Goal: Information Seeking & Learning: Learn about a topic

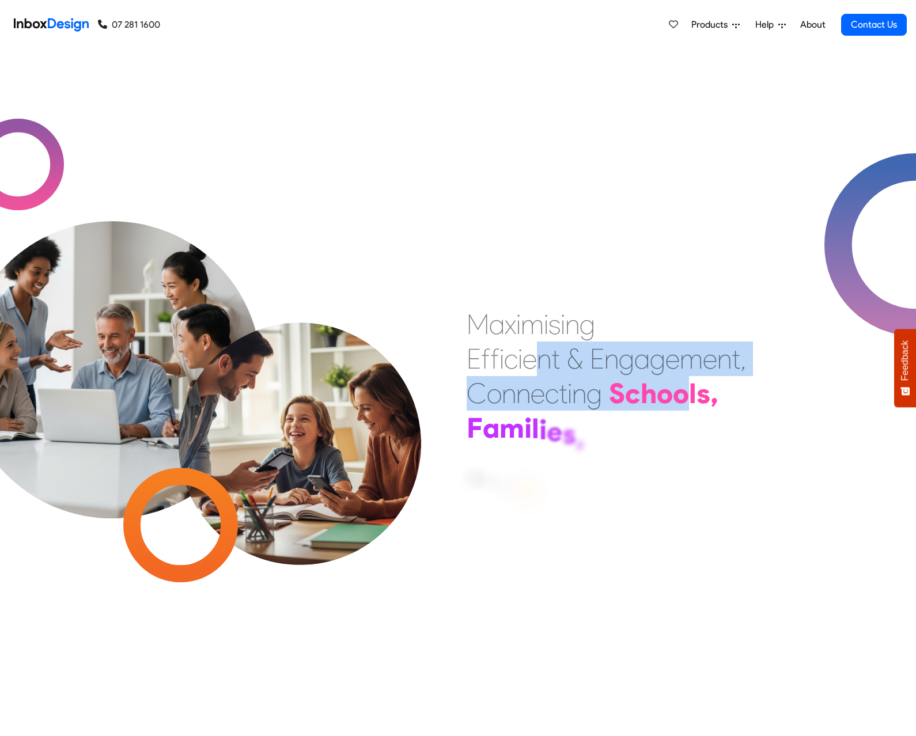
drag, startPoint x: 532, startPoint y: 352, endPoint x: 690, endPoint y: 397, distance: 164.1
click at [690, 397] on div "M a x i m i s i n g E f f i c i e n t & E n g a g e m e n t , C o n n e c t i n…" at bounding box center [606, 393] width 279 height 173
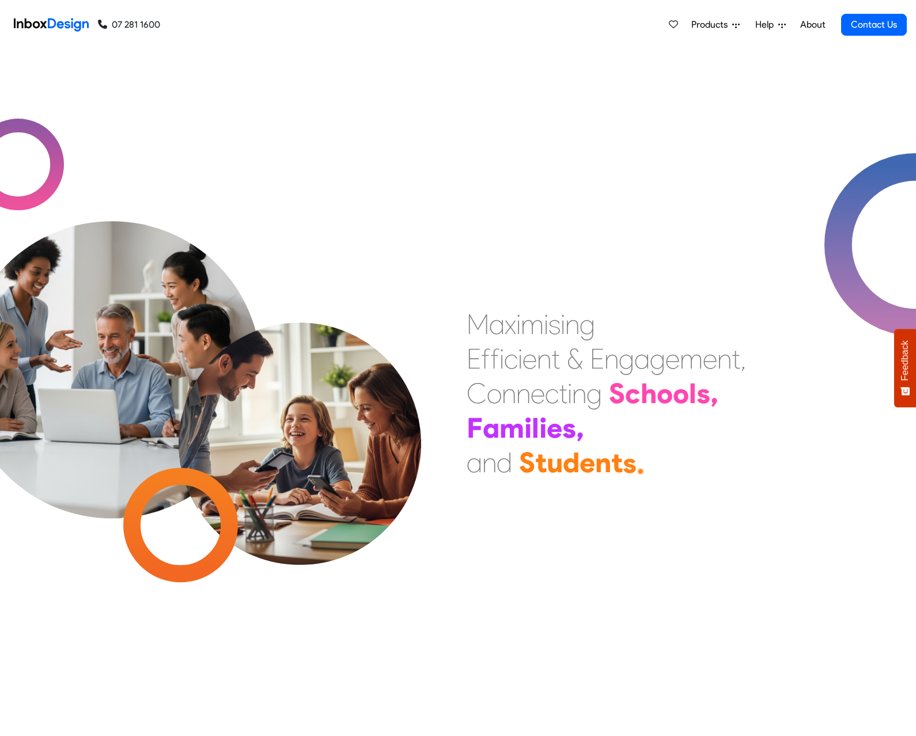
click at [524, 356] on div "e" at bounding box center [530, 359] width 14 height 35
click at [467, 324] on div "M" at bounding box center [478, 324] width 22 height 35
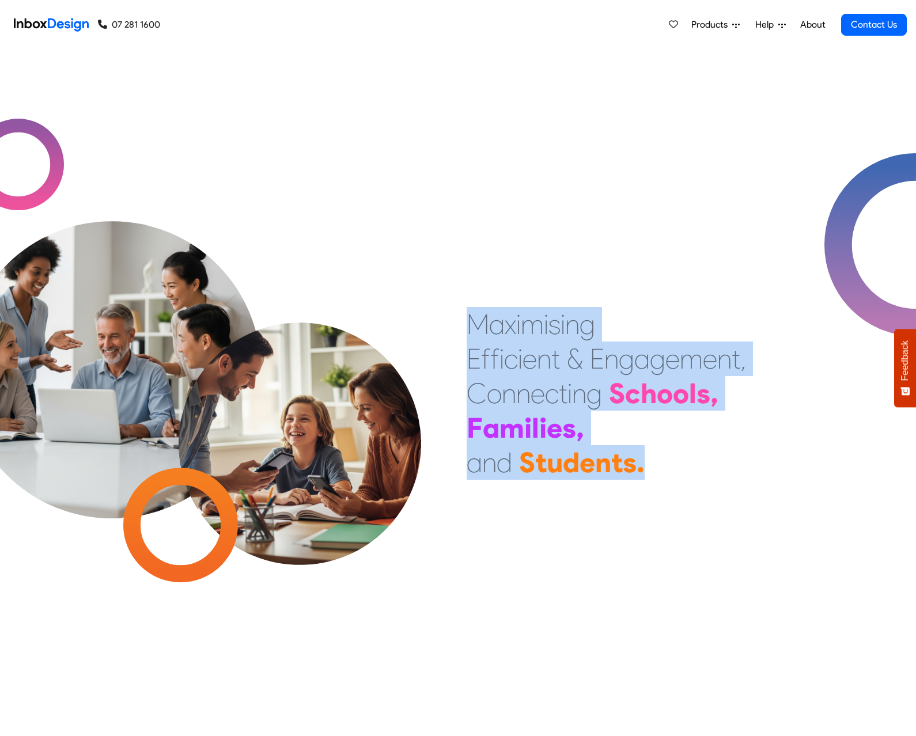
drag, startPoint x: 467, startPoint y: 324, endPoint x: 659, endPoint y: 473, distance: 242.3
click at [659, 473] on div "M a x i m i s i n g E f f i c i e n t & E n g a g e m e n t , C o n n e c t i n…" at bounding box center [606, 393] width 279 height 173
click at [565, 455] on div "d" at bounding box center [571, 462] width 17 height 35
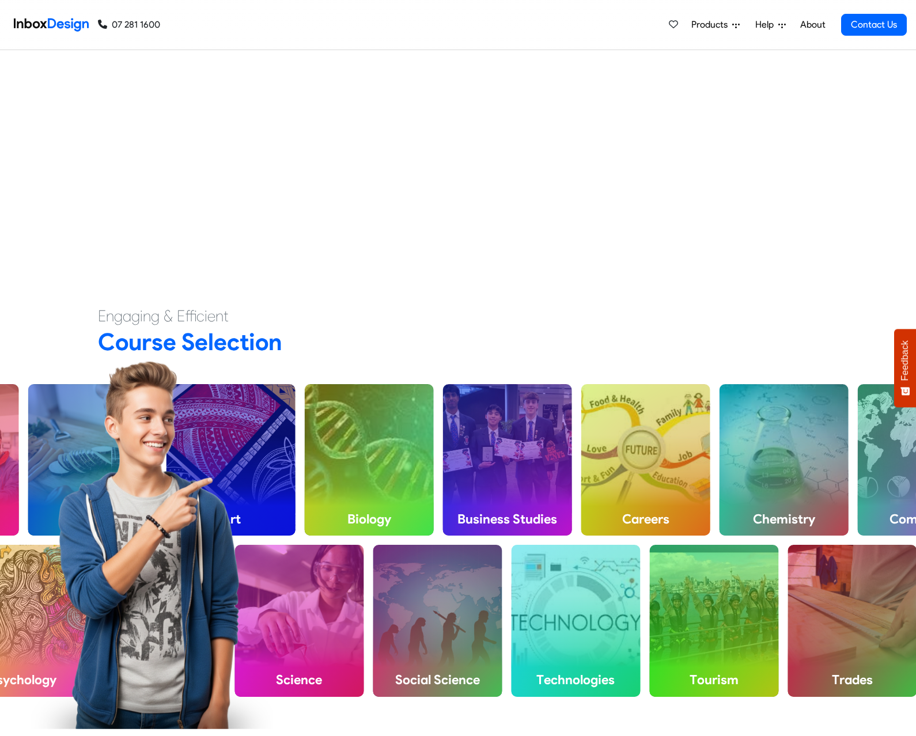
scroll to position [655, 0]
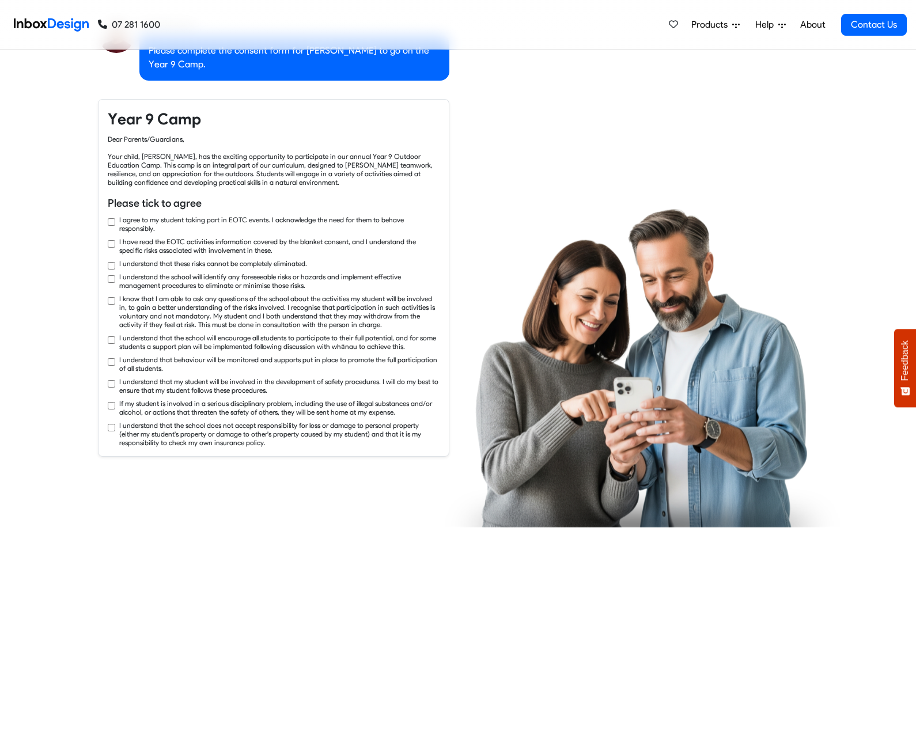
checkbox input "true"
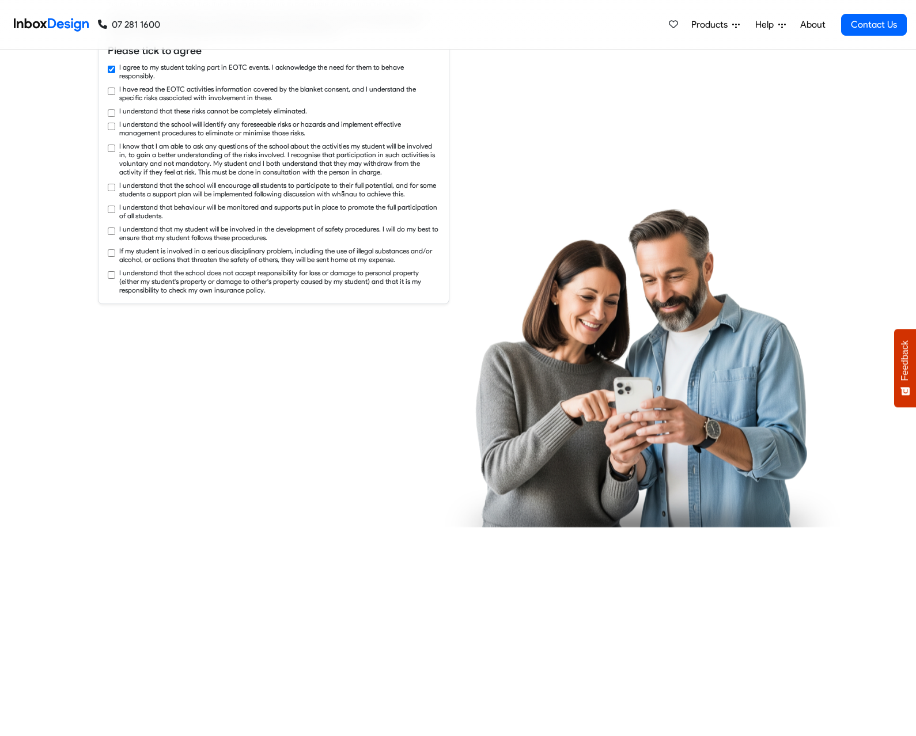
checkbox input "true"
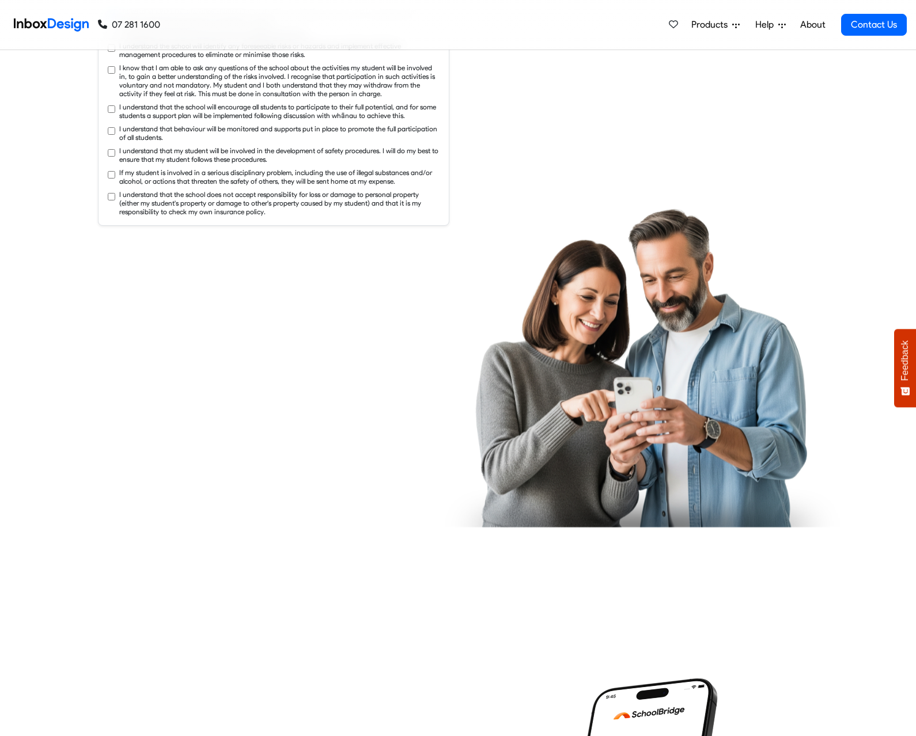
checkbox input "true"
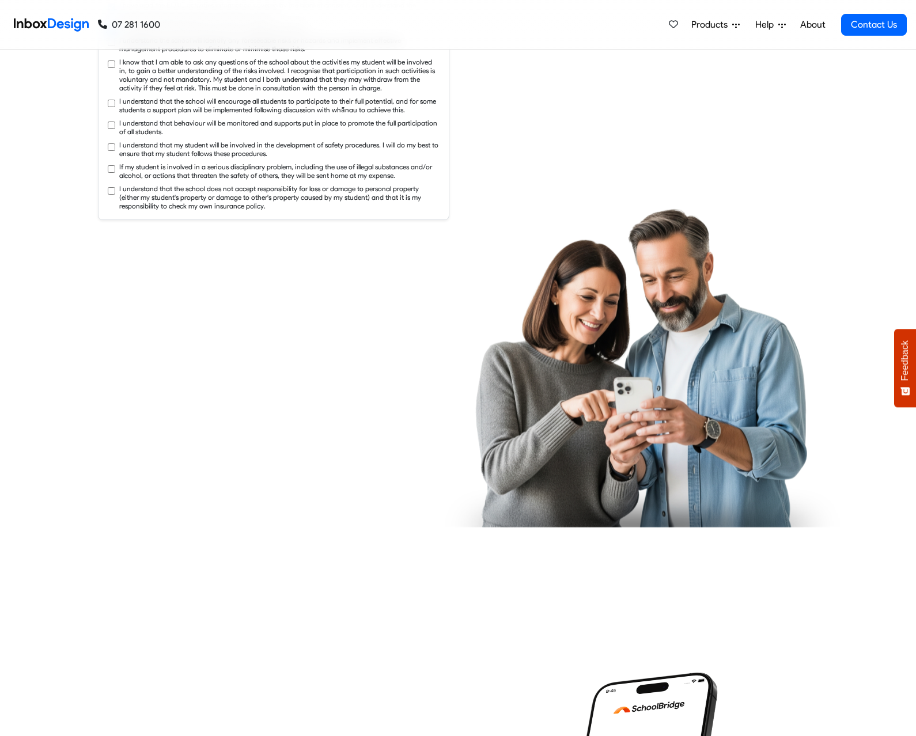
checkbox input "true"
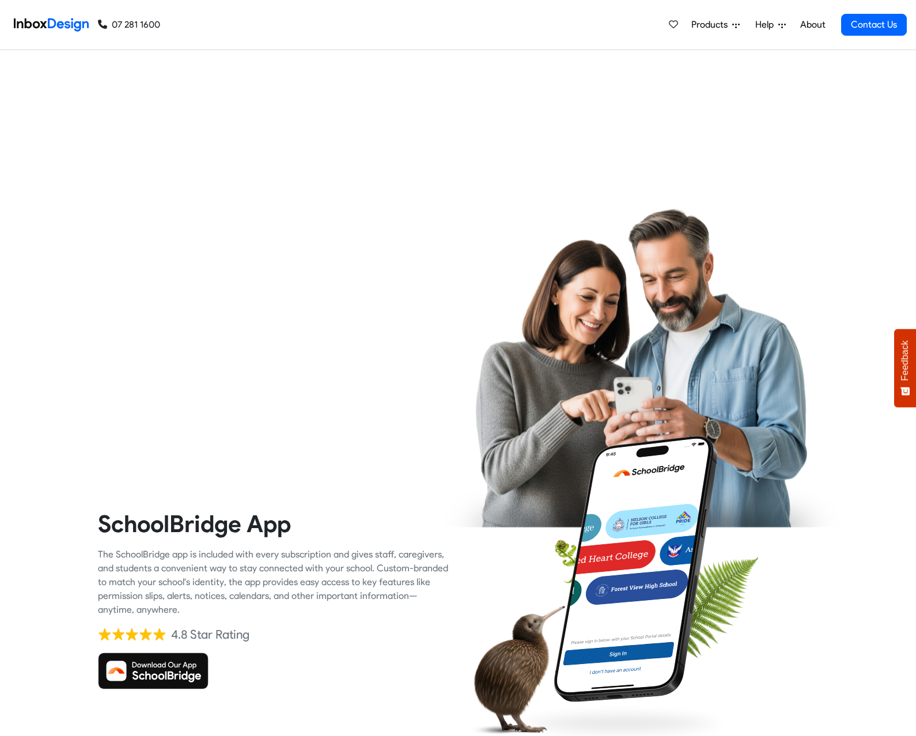
checkbox input "true"
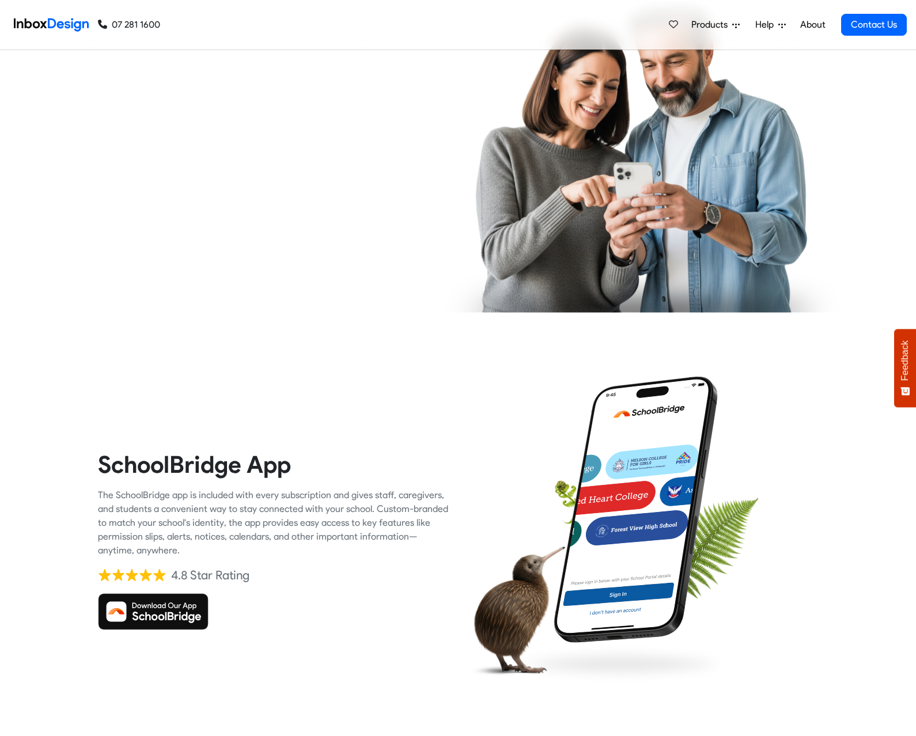
checkbox input "true"
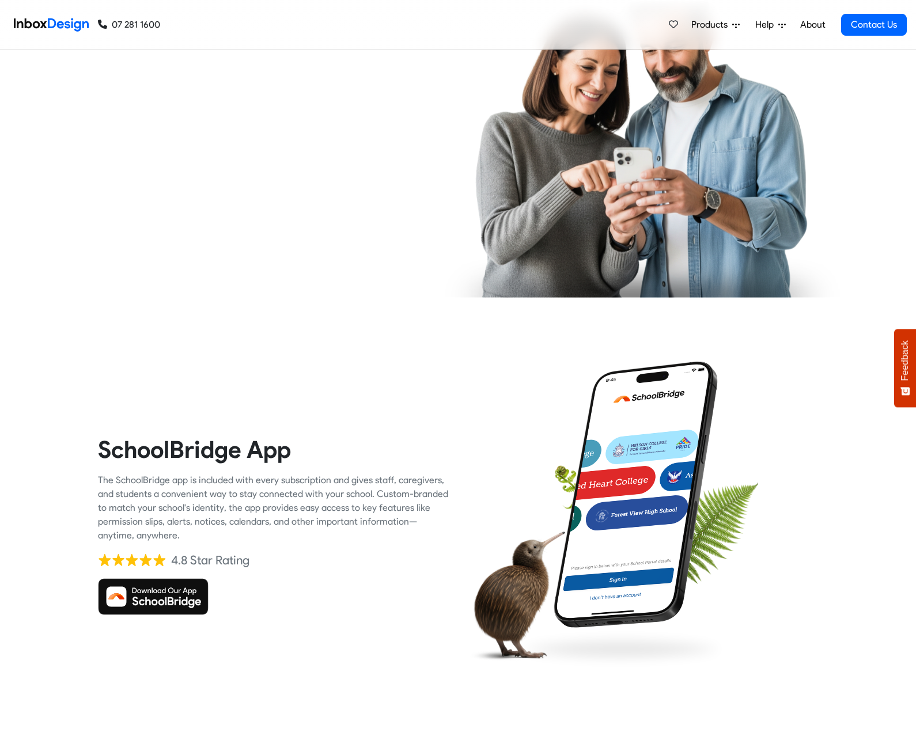
checkbox input "true"
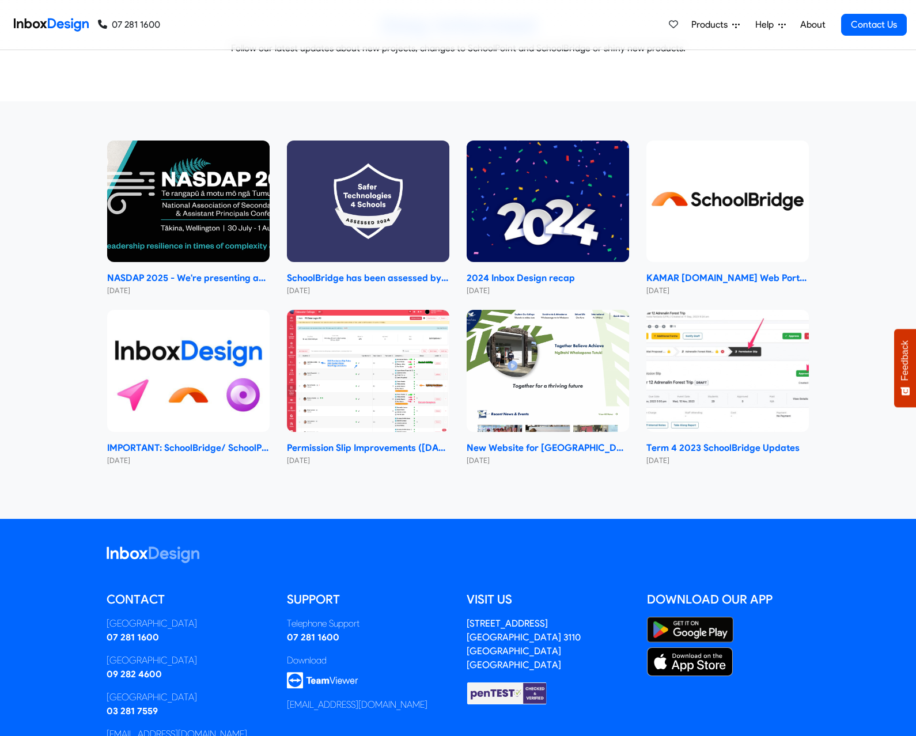
scroll to position [6246, 0]
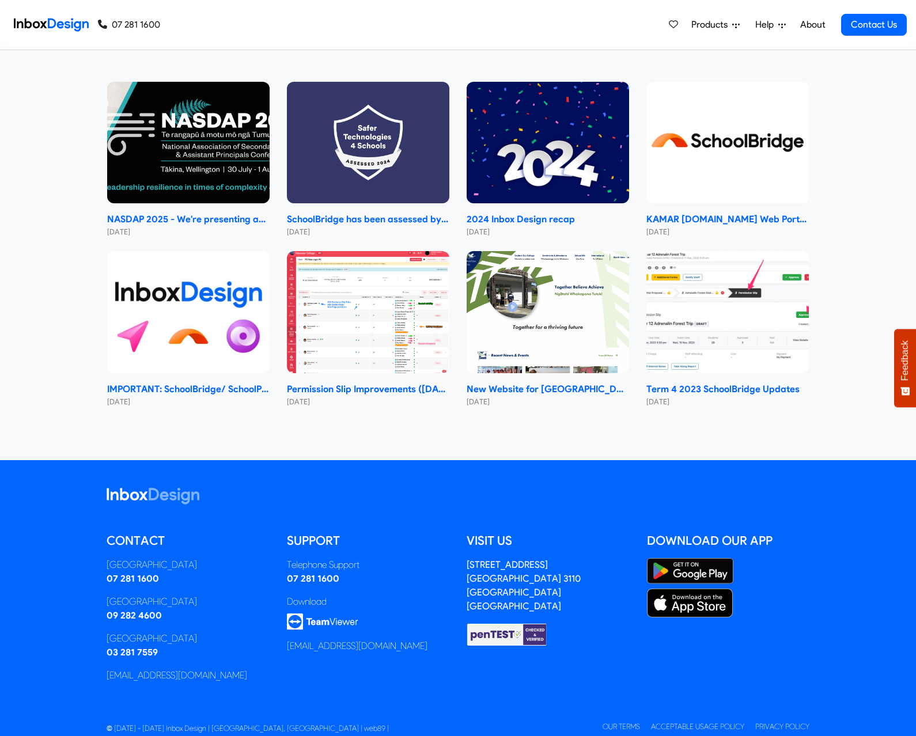
click at [300, 724] on span "© [DATE] - [DATE] Inbox Design | [GEOGRAPHIC_DATA], [GEOGRAPHIC_DATA] | web89 |" at bounding box center [248, 728] width 282 height 9
drag, startPoint x: 300, startPoint y: 705, endPoint x: 488, endPoint y: 701, distance: 187.9
click at [488, 720] on small "© [DATE] - [DATE] Inbox Design | [GEOGRAPHIC_DATA], [GEOGRAPHIC_DATA] | web89 |…" at bounding box center [458, 727] width 720 height 14
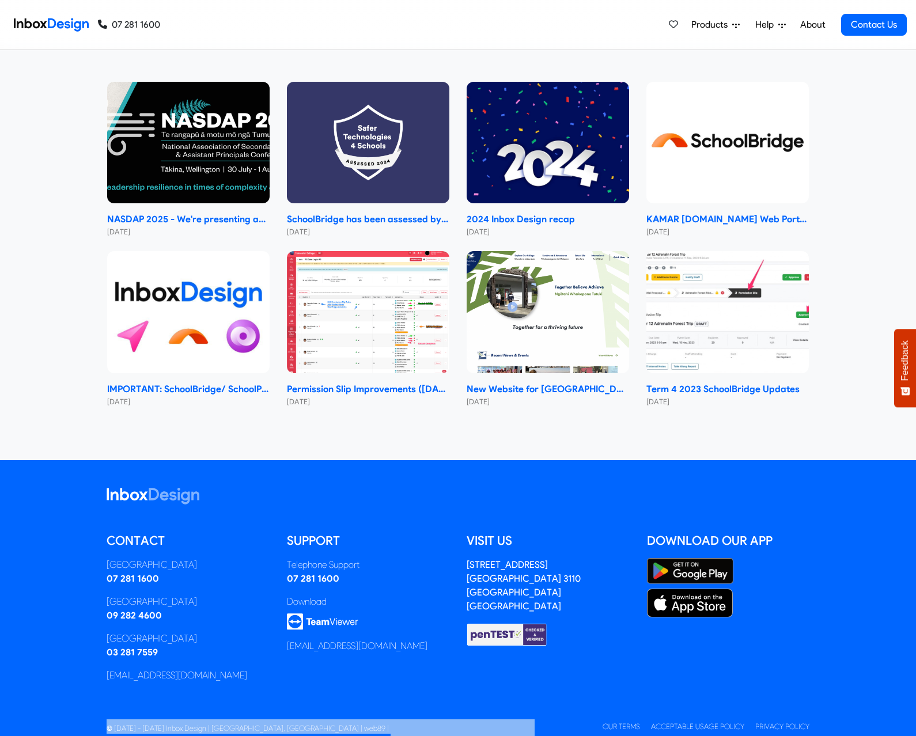
click at [488, 720] on small "© [DATE] - [DATE] Inbox Design | [GEOGRAPHIC_DATA], [GEOGRAPHIC_DATA] | web89 |…" at bounding box center [458, 727] width 720 height 14
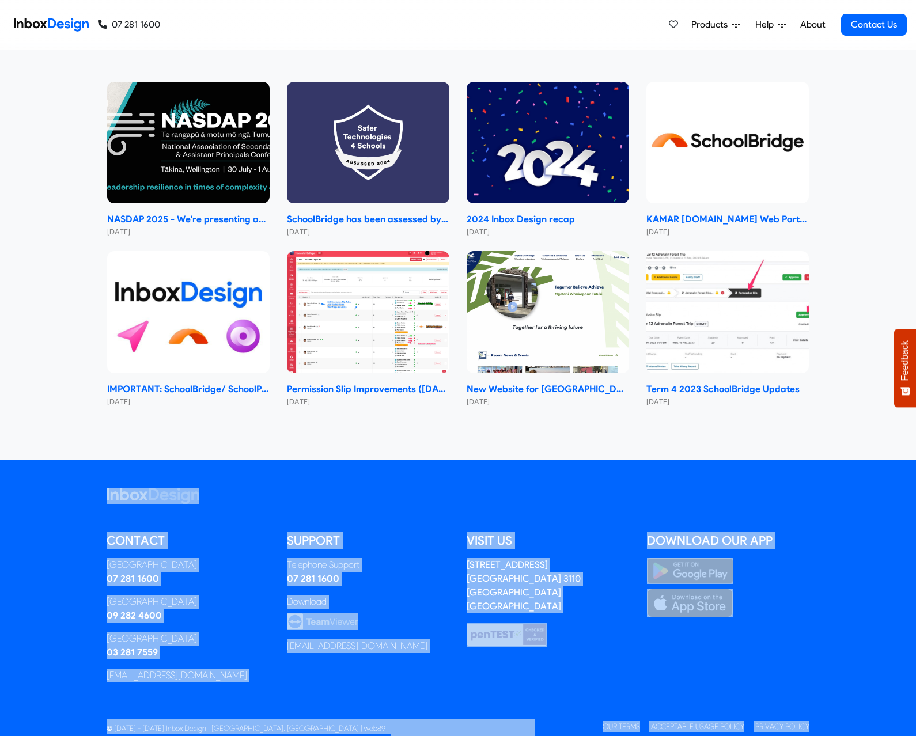
drag, startPoint x: 104, startPoint y: 457, endPoint x: 835, endPoint y: 715, distance: 774.9
click at [835, 715] on footer "Contact [GEOGRAPHIC_DATA] 07 281 1600 [GEOGRAPHIC_DATA] 09 282 4600 [GEOGRAPHIC…" at bounding box center [458, 611] width 916 height 302
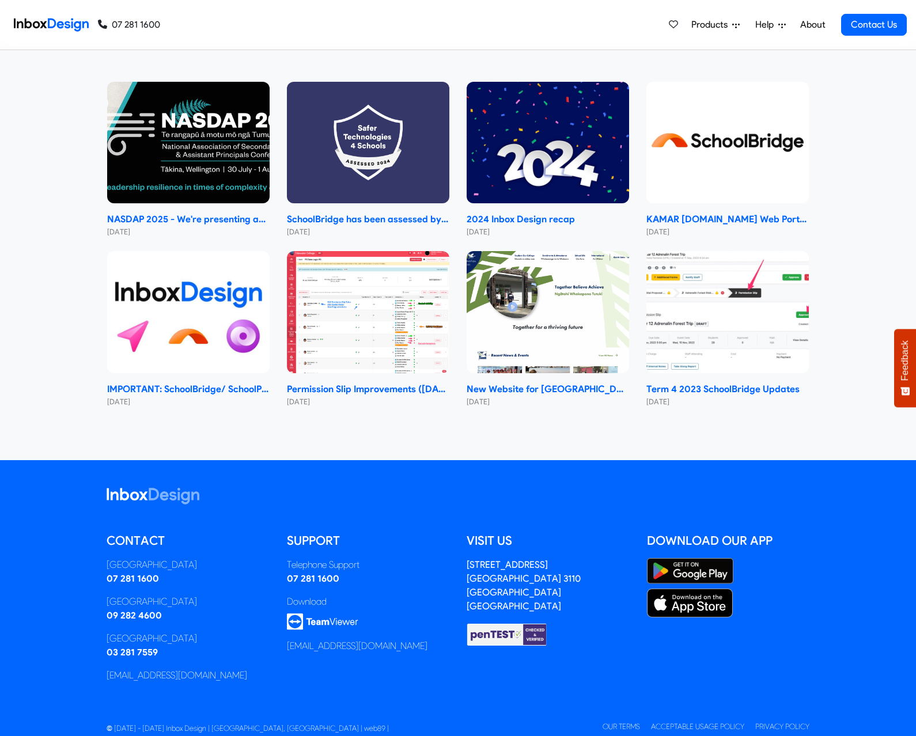
click at [835, 714] on footer "Contact [GEOGRAPHIC_DATA] 07 281 1600 [GEOGRAPHIC_DATA] 09 282 4600 [GEOGRAPHIC…" at bounding box center [458, 611] width 916 height 302
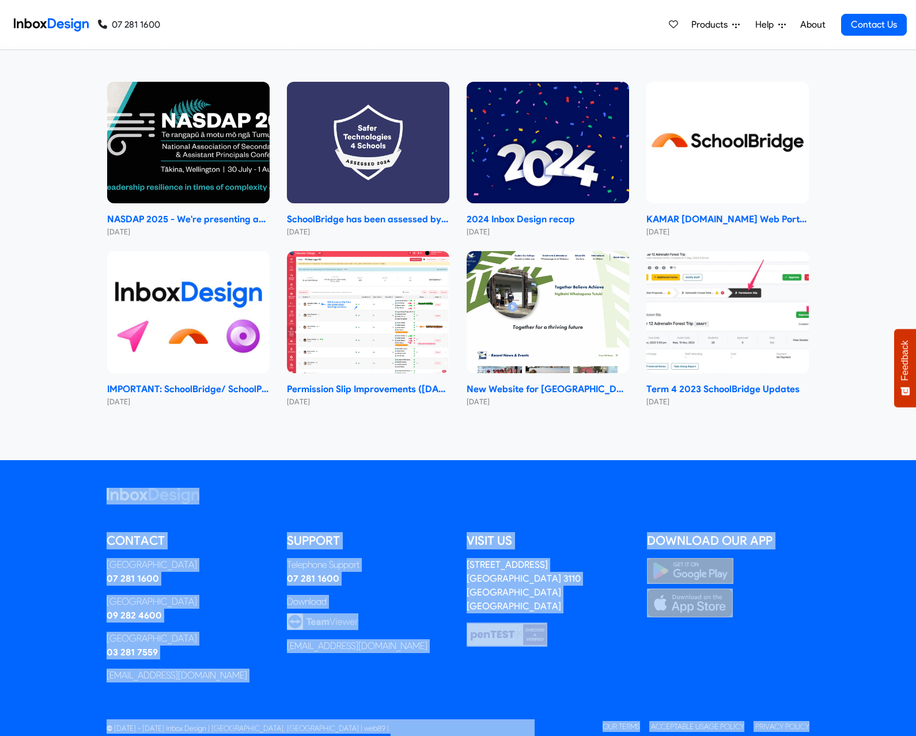
drag, startPoint x: 835, startPoint y: 714, endPoint x: 108, endPoint y: 459, distance: 770.4
click at [108, 460] on footer "Contact [GEOGRAPHIC_DATA] 07 281 1600 [GEOGRAPHIC_DATA] 09 282 4600 [GEOGRAPHIC…" at bounding box center [458, 611] width 916 height 302
click at [77, 460] on footer "Contact [GEOGRAPHIC_DATA] 07 281 1600 [GEOGRAPHIC_DATA] 09 282 4600 [GEOGRAPHIC…" at bounding box center [458, 611] width 916 height 302
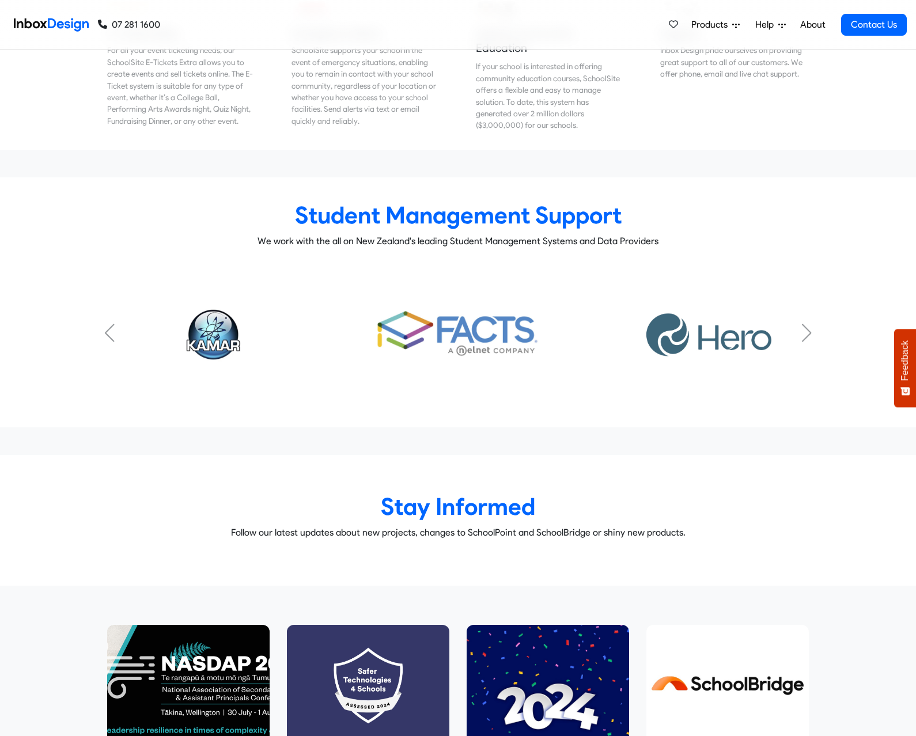
click at [54, 464] on div "Stay Informed Follow our latest updates about new projects, changes to SchoolPo…" at bounding box center [457, 506] width 933 height 85
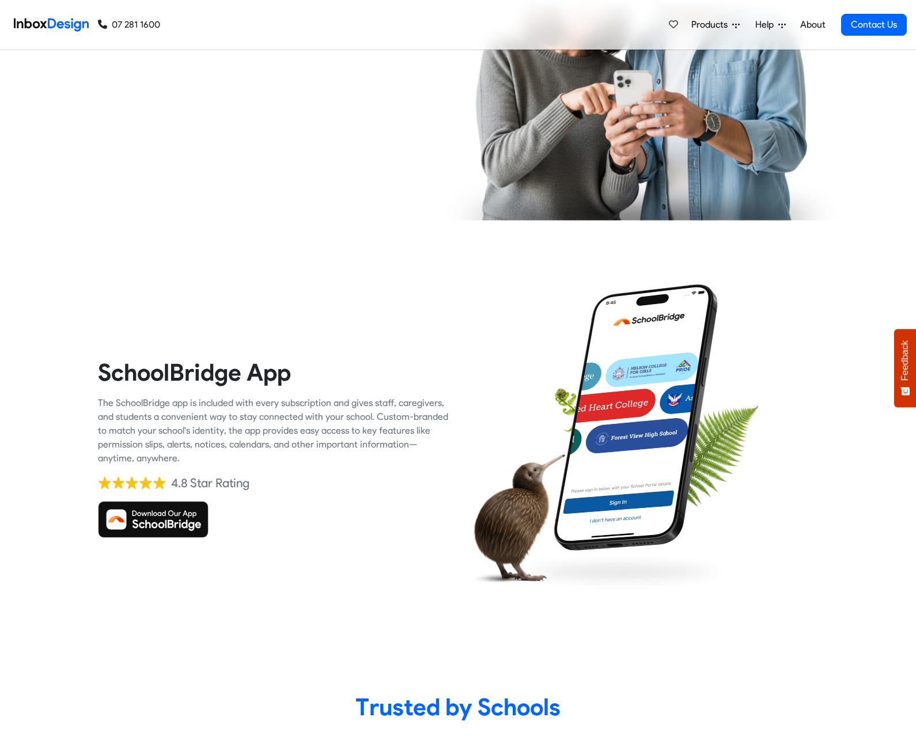
scroll to position [1178, 0]
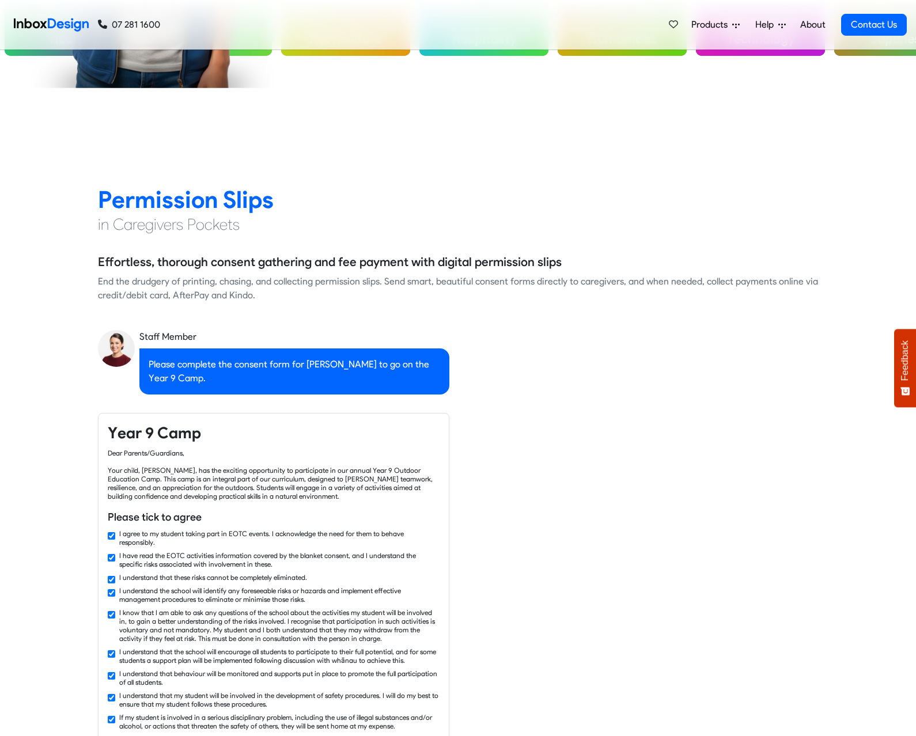
checkbox input "false"
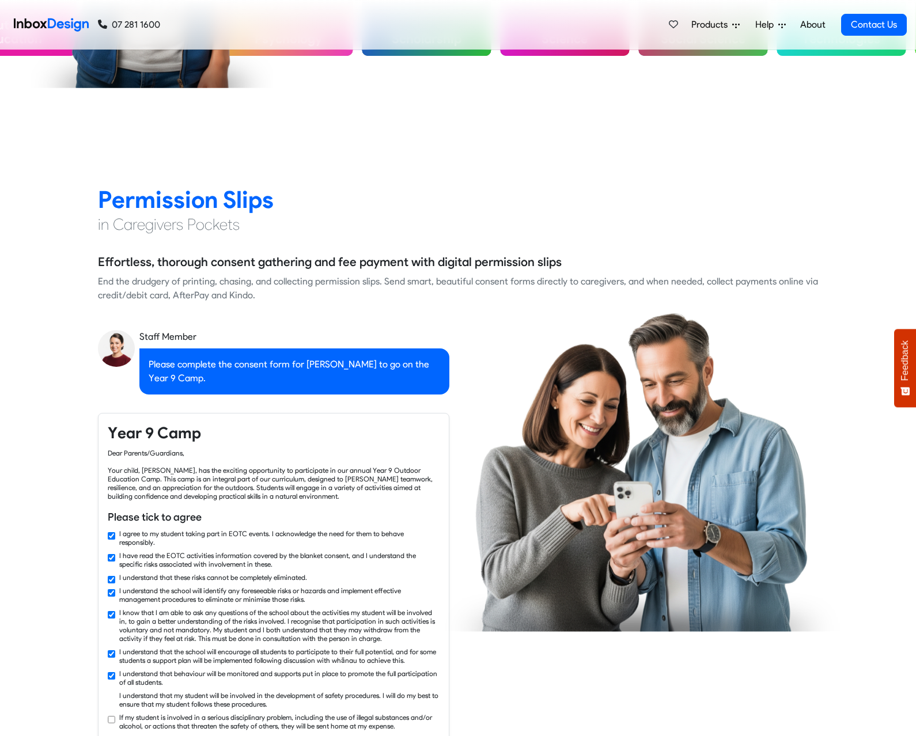
scroll to position [0, 0]
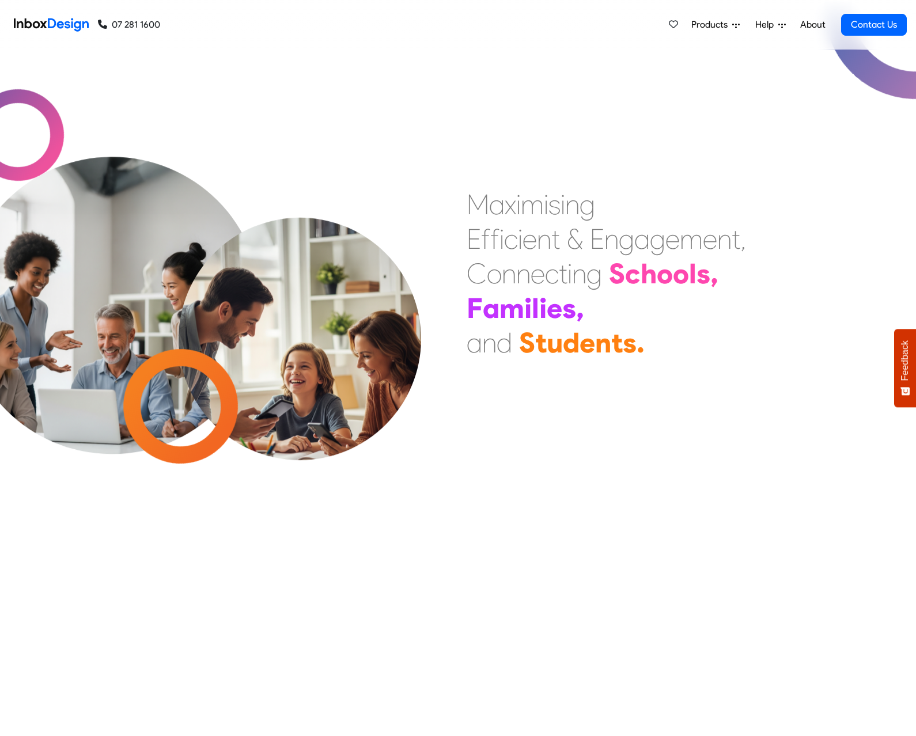
checkbox input "false"
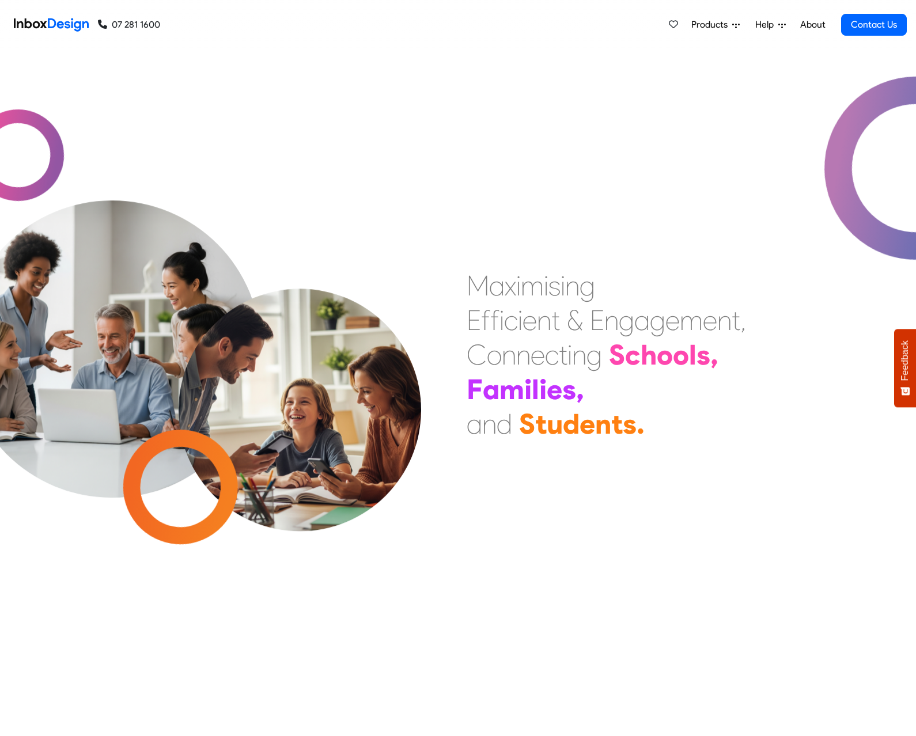
checkbox input "false"
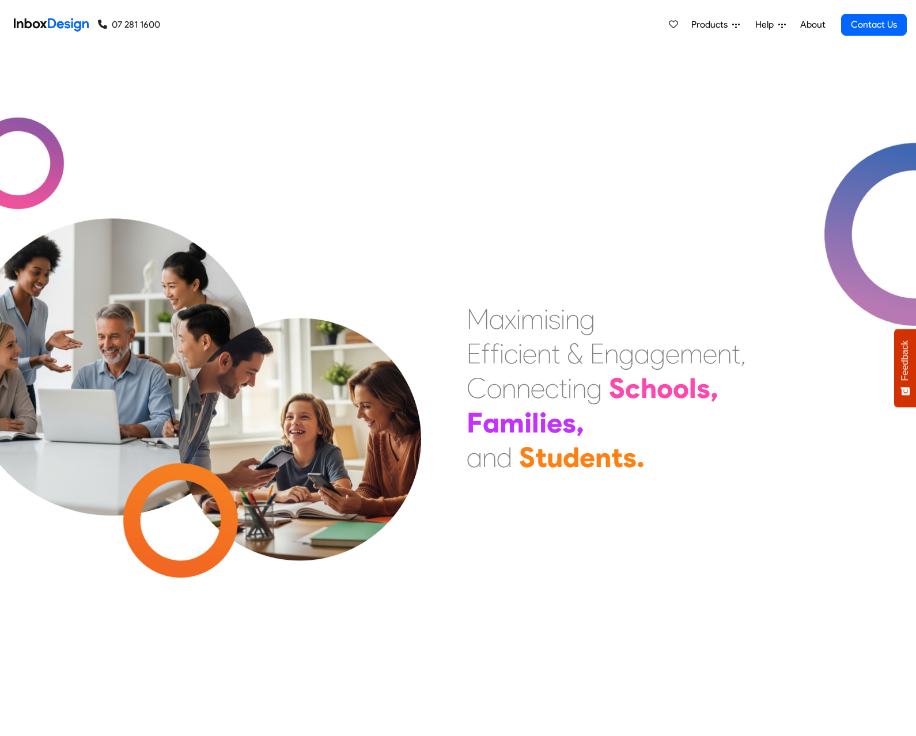
checkbox input "false"
